Goal: Task Accomplishment & Management: Manage account settings

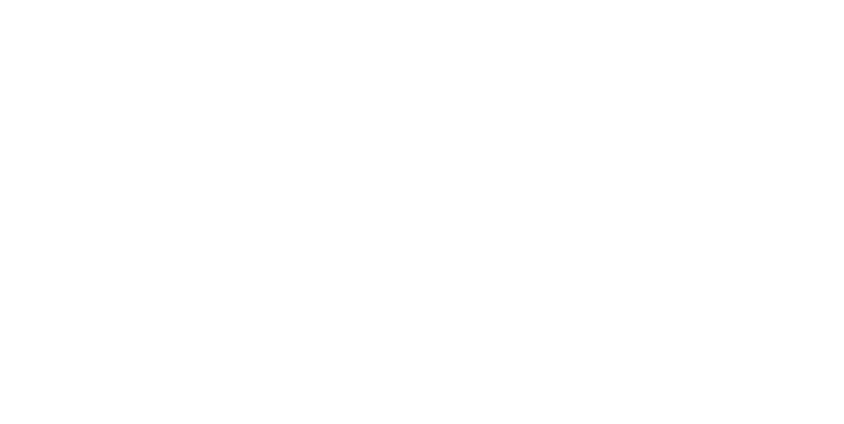
click at [213, 90] on div at bounding box center [422, 212] width 844 height 424
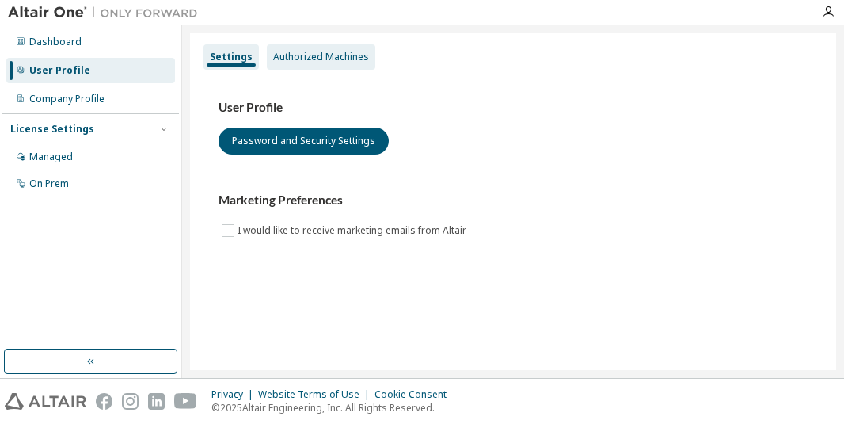
click at [348, 56] on div "Authorized Machines" at bounding box center [321, 57] width 96 height 13
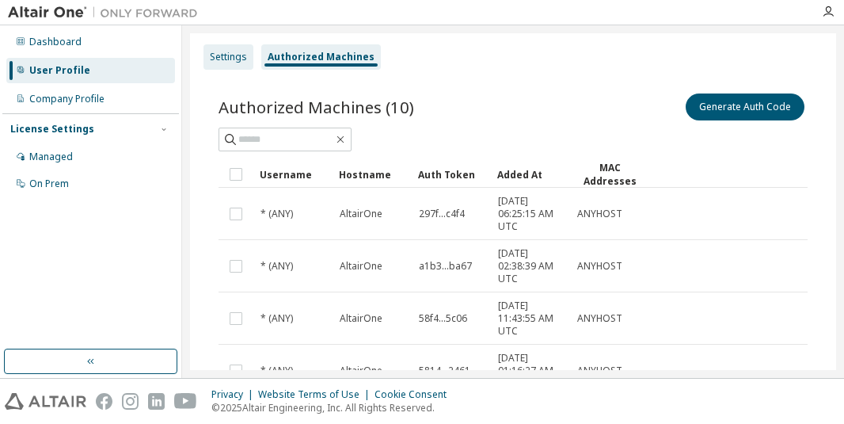
click at [227, 59] on div "Settings" at bounding box center [228, 57] width 37 height 13
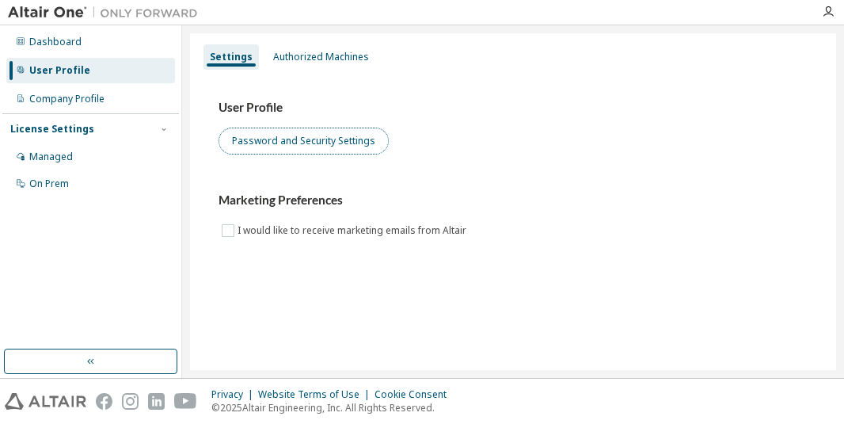
click at [282, 139] on button "Password and Security Settings" at bounding box center [304, 140] width 170 height 27
